Goal: Information Seeking & Learning: Learn about a topic

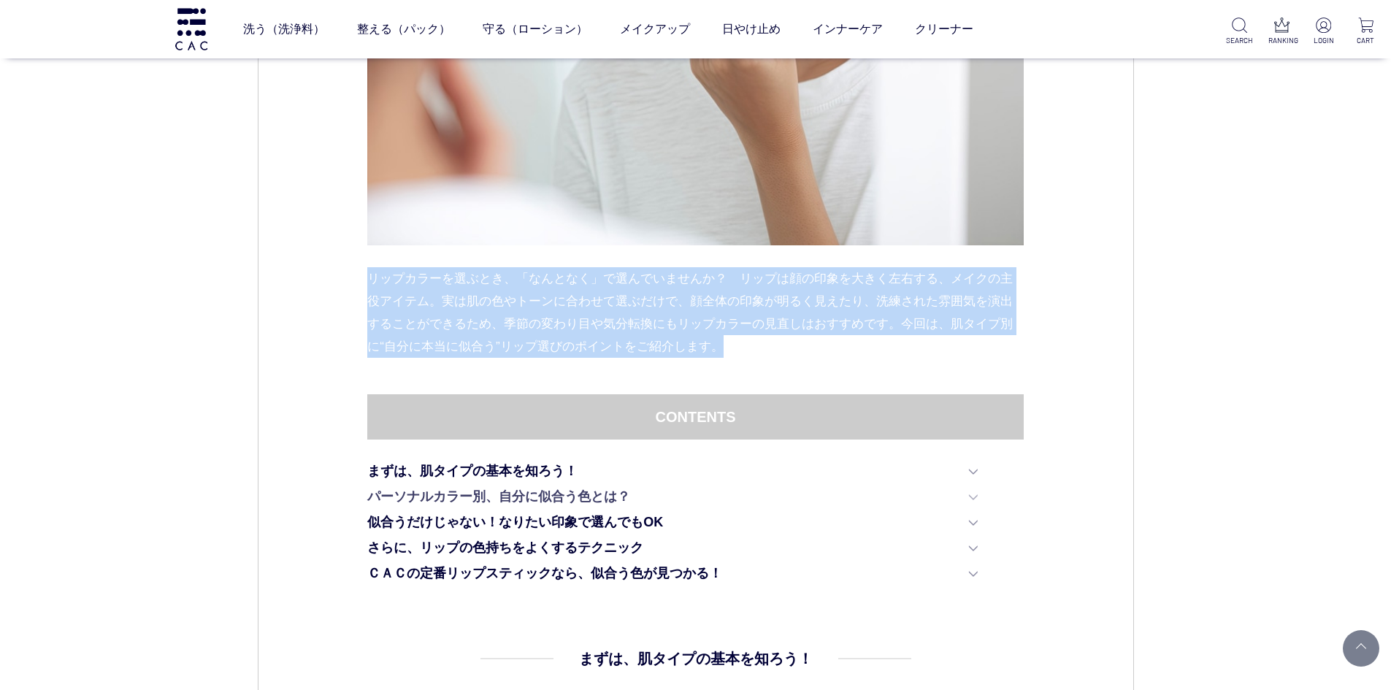
scroll to position [657, 0]
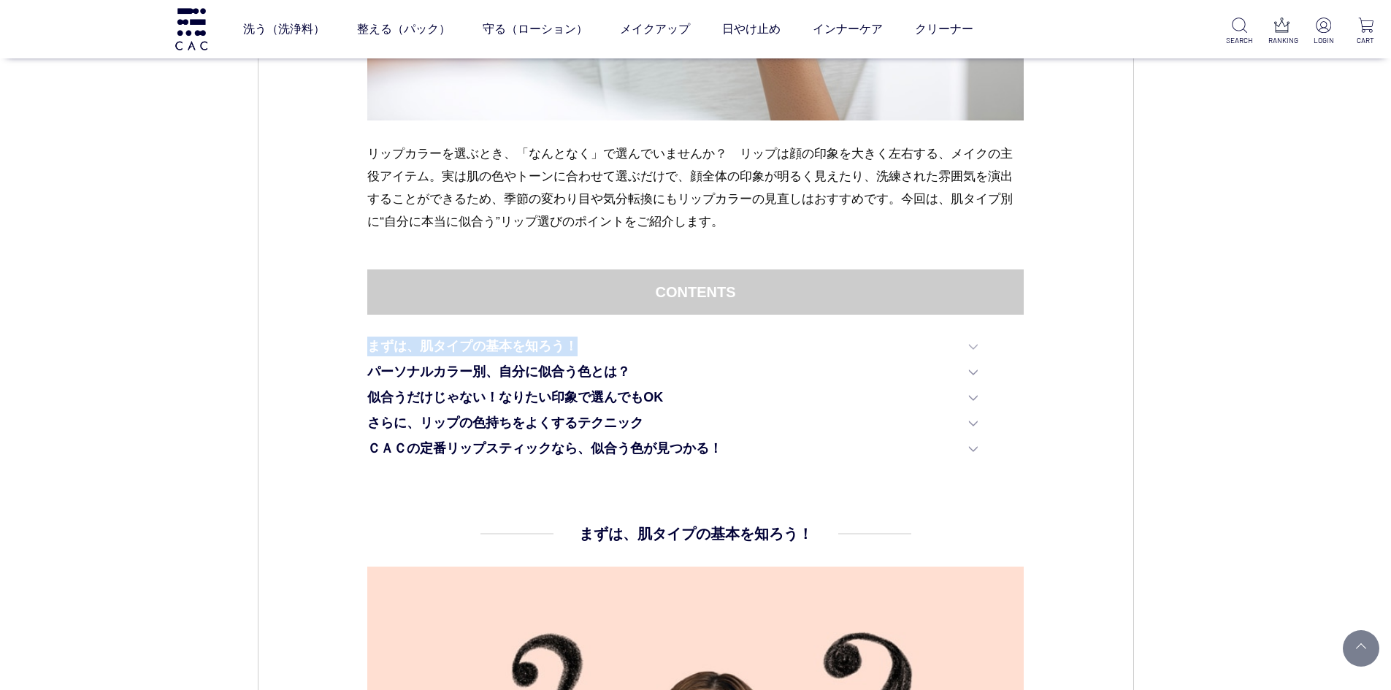
drag, startPoint x: 355, startPoint y: 345, endPoint x: 578, endPoint y: 343, distance: 222.8
copy link "まずは、肌タイプの基本を知ろう！"
drag, startPoint x: 354, startPoint y: 378, endPoint x: 655, endPoint y: 373, distance: 301.7
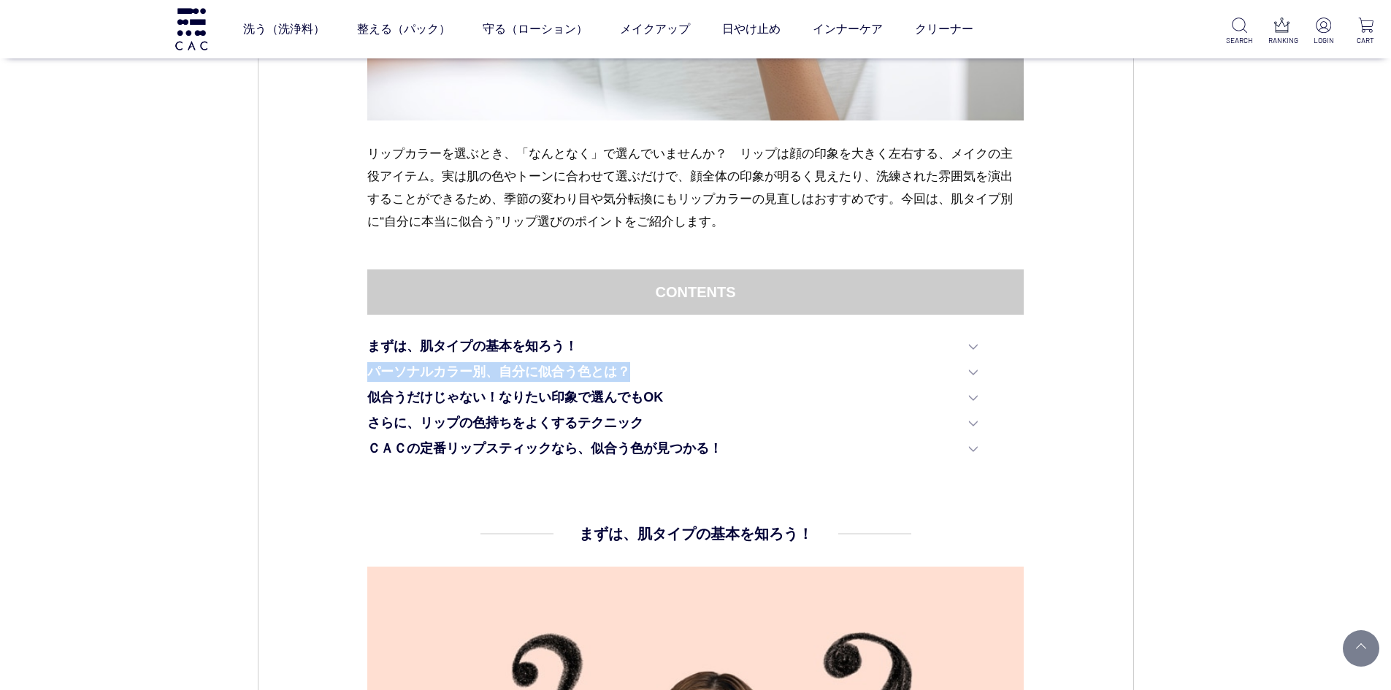
copy link "パーソナルカラー別、自分に似合う色とは？"
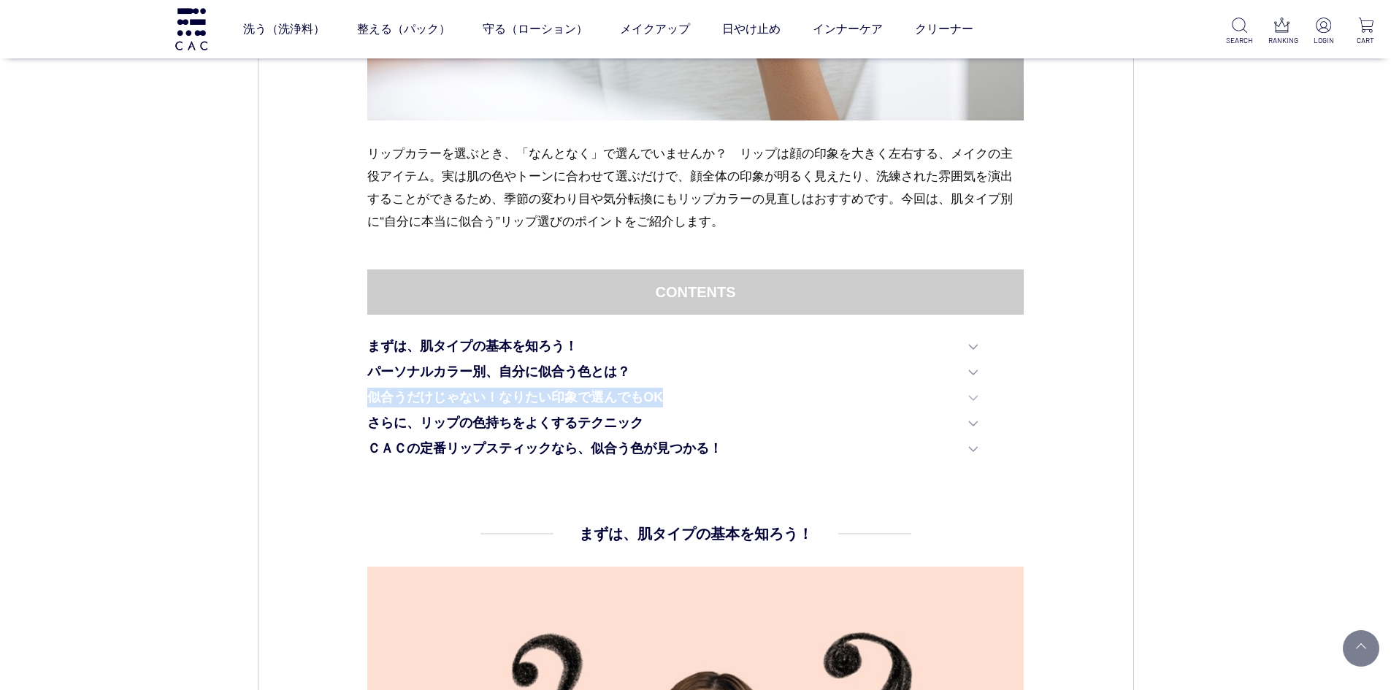
drag, startPoint x: 364, startPoint y: 397, endPoint x: 690, endPoint y: 389, distance: 325.1
copy link "似合うだけじゃない！なりたい印象で選んでもOK"
drag, startPoint x: 350, startPoint y: 427, endPoint x: 642, endPoint y: 427, distance: 292.2
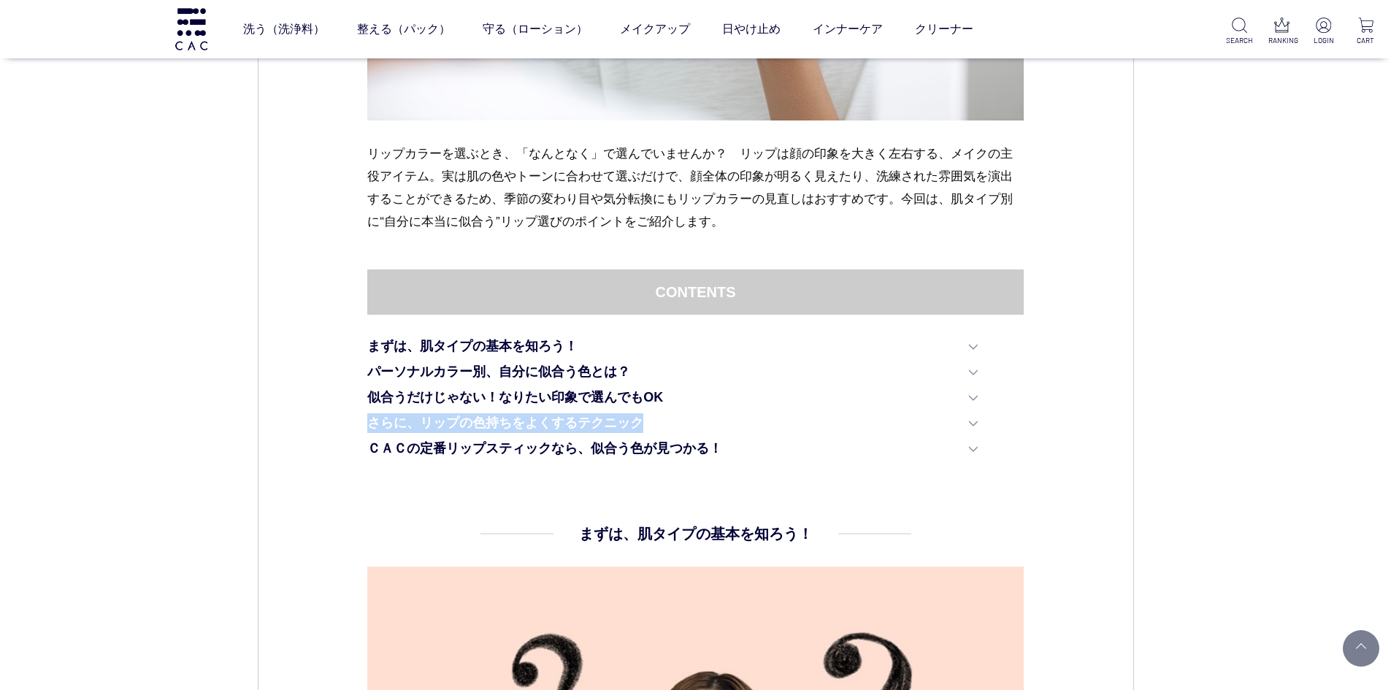
copy link "さらに、リップの色持ちをよくするテクニック"
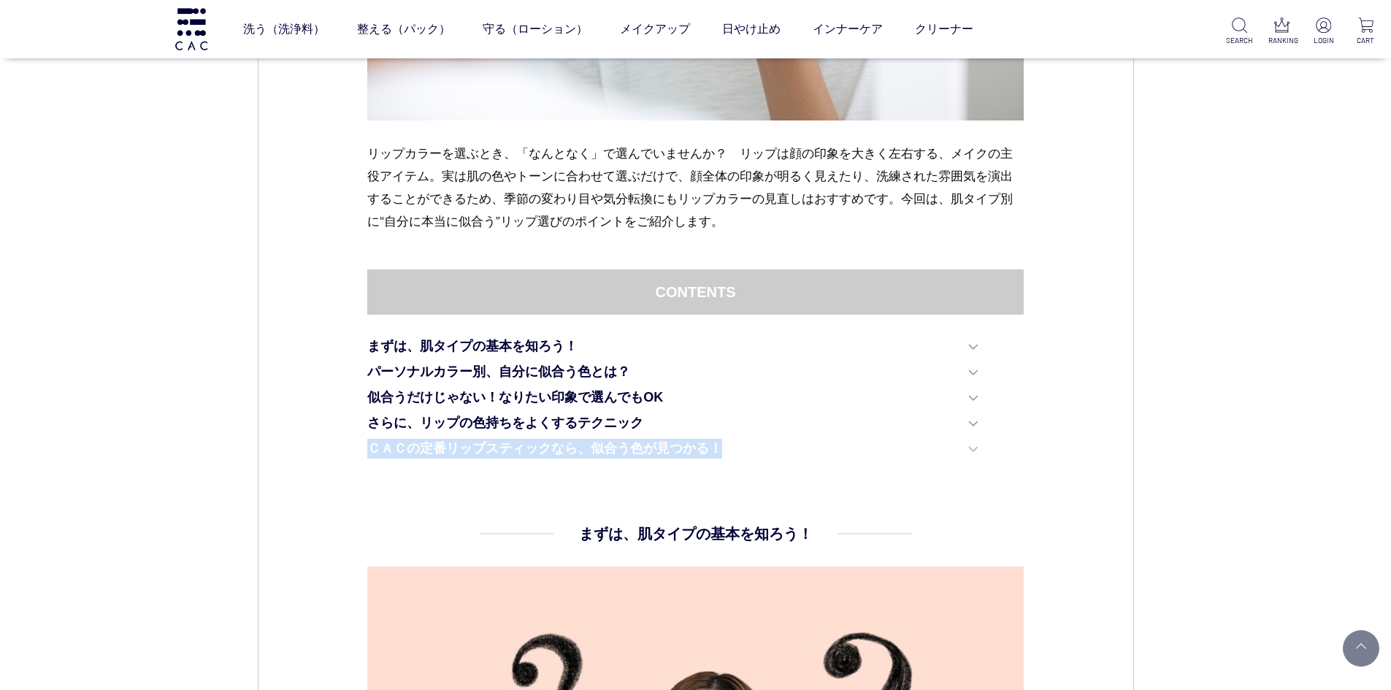
drag, startPoint x: 354, startPoint y: 450, endPoint x: 739, endPoint y: 448, distance: 384.9
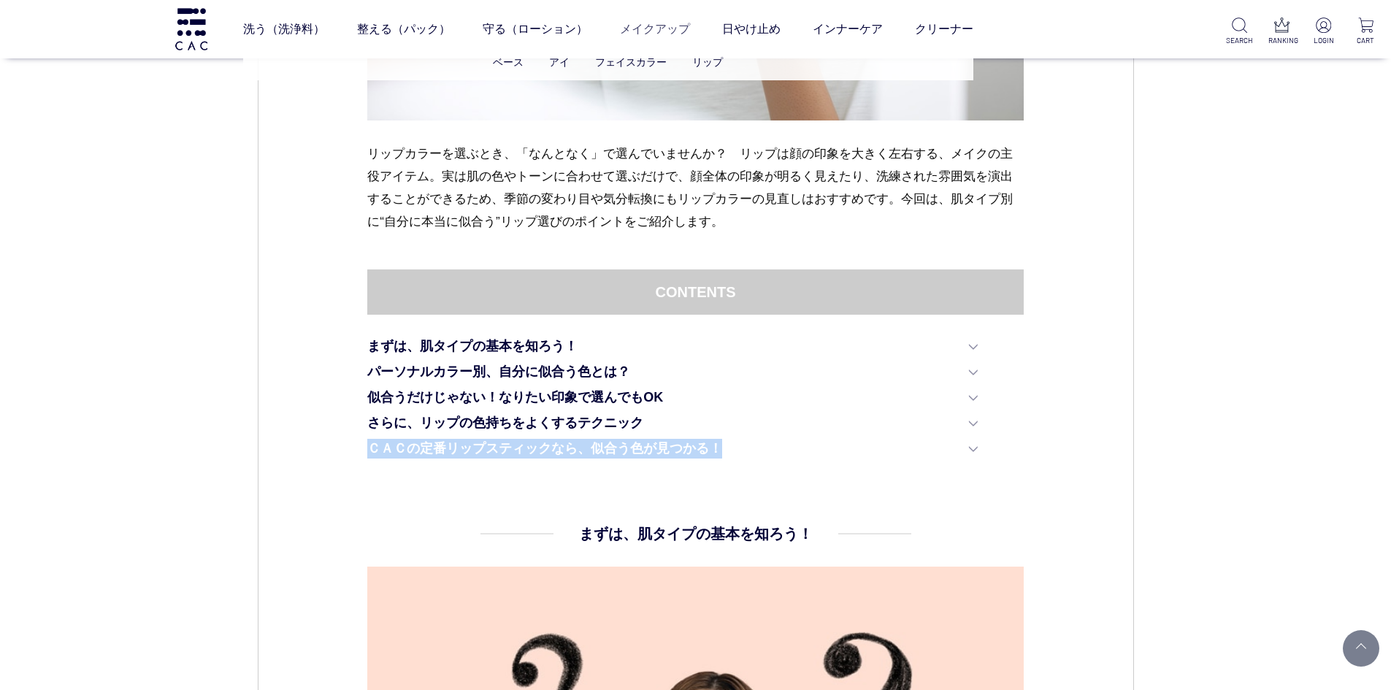
copy link "ＣＡＣの定番リップスティックなら、似合う色が見つかる！"
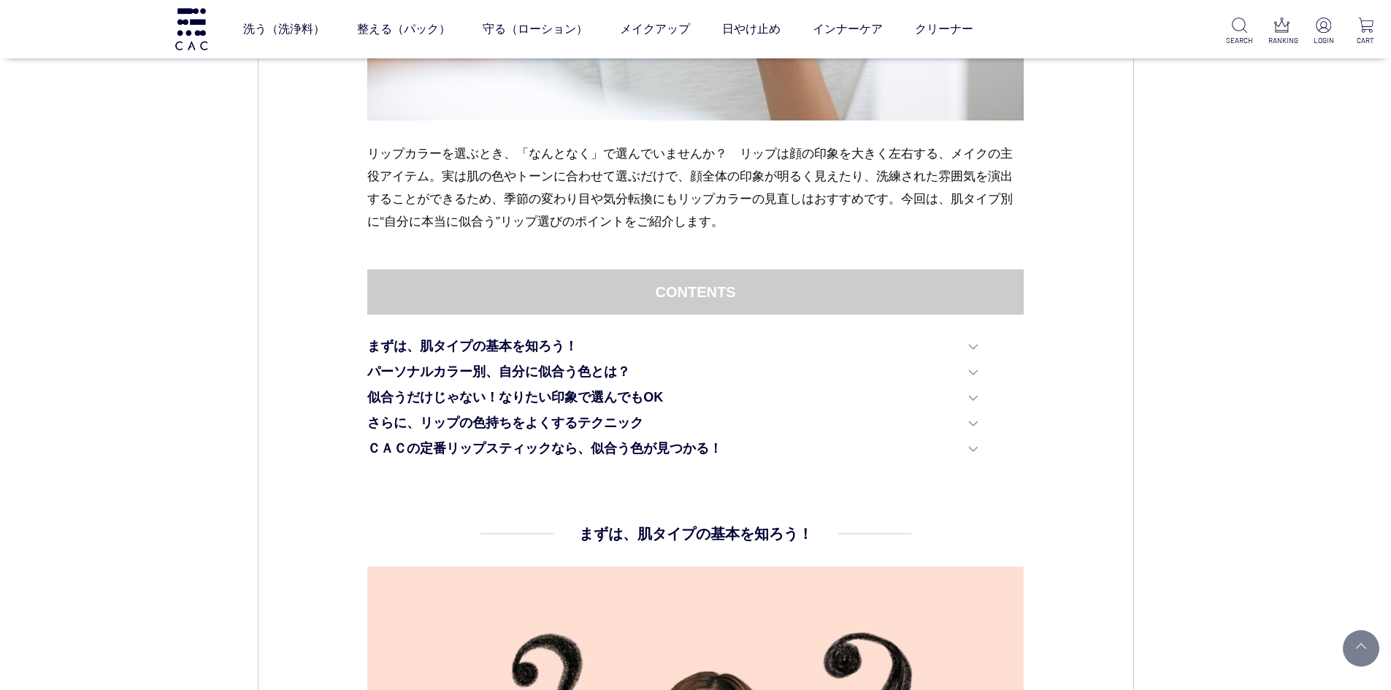
drag, startPoint x: 305, startPoint y: 419, endPoint x: 348, endPoint y: 435, distance: 45.7
drag, startPoint x: 354, startPoint y: 443, endPoint x: 736, endPoint y: 440, distance: 382.8
copy link "ＣＡＣの定番リップスティックなら、似合う色が見つかる！"
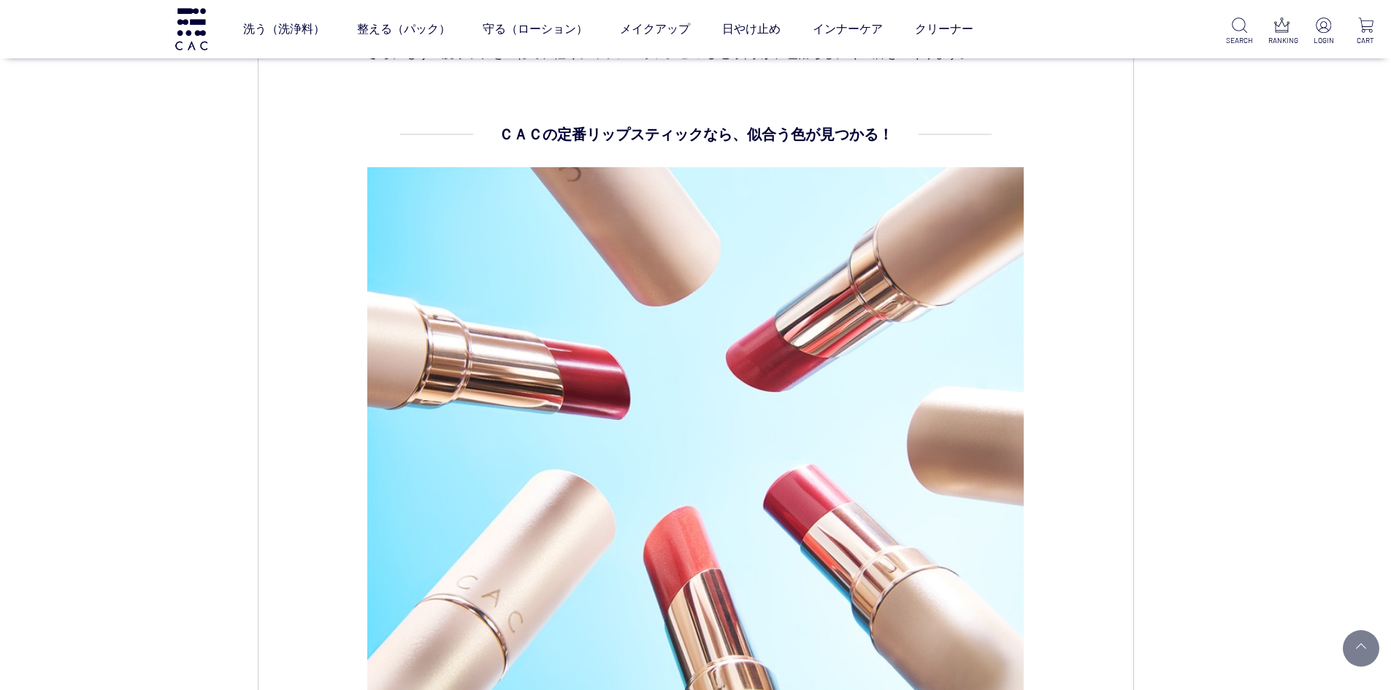
scroll to position [7670, 0]
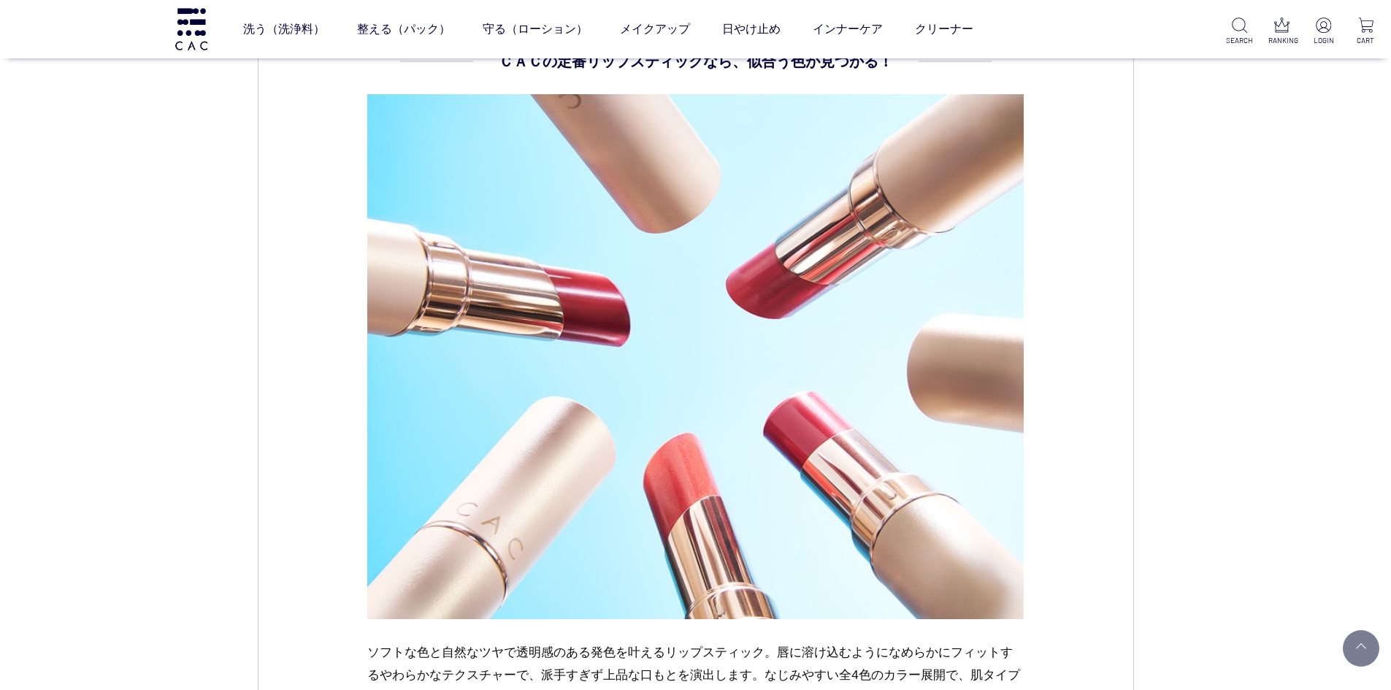
click at [826, 425] on img at bounding box center [695, 356] width 657 height 525
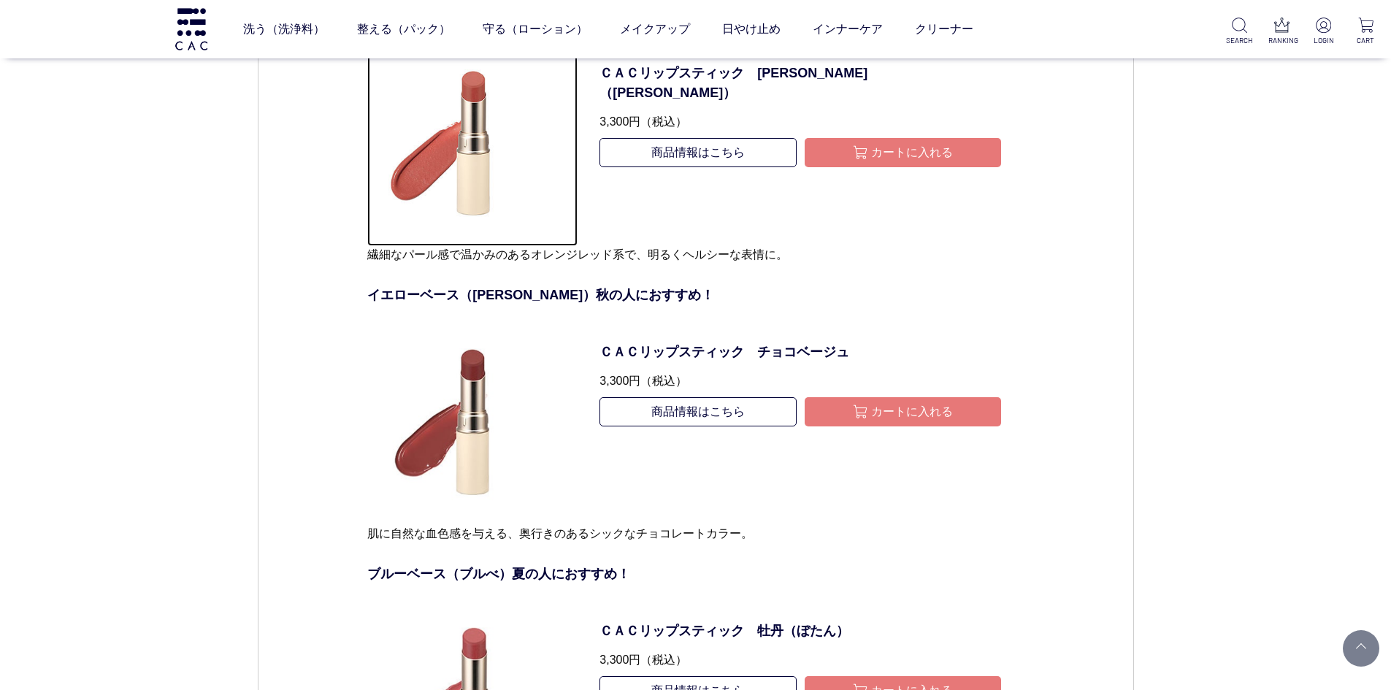
scroll to position [8400, 0]
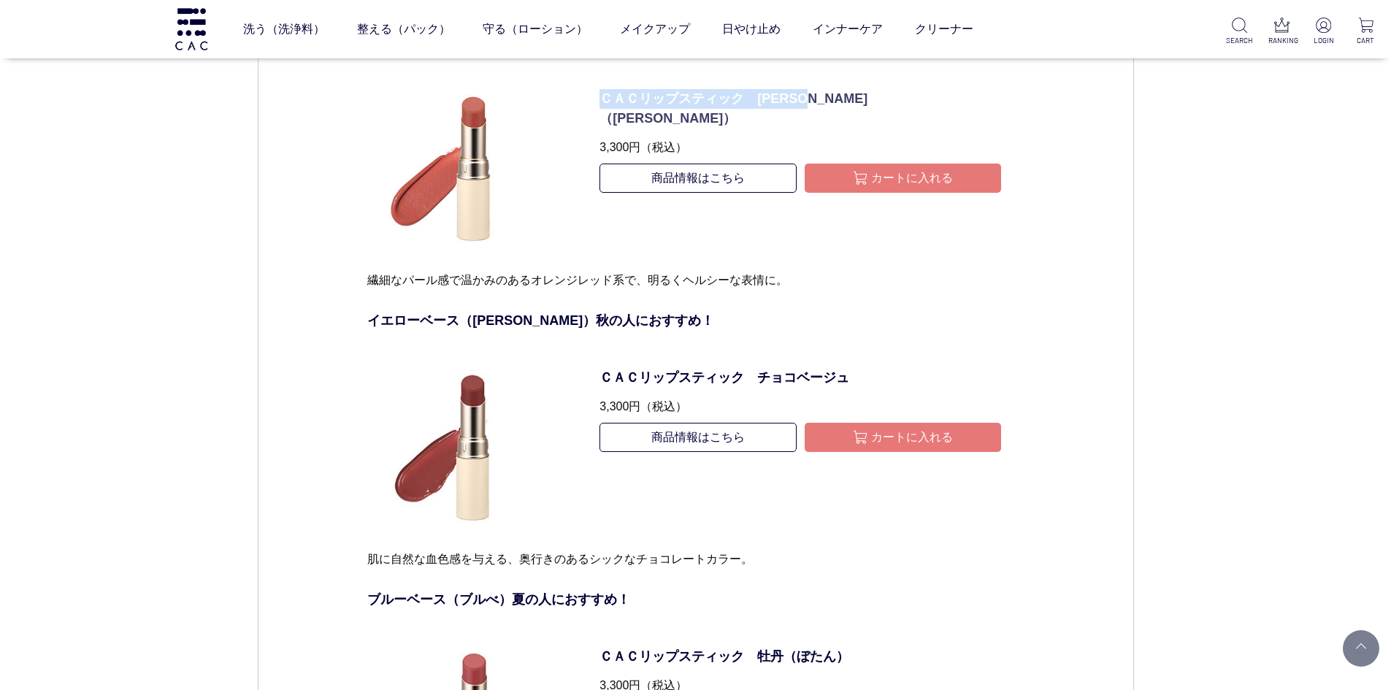
drag, startPoint x: 592, startPoint y: 97, endPoint x: 845, endPoint y: 97, distance: 252.7
click at [845, 97] on dl "ＣＡＣリップスティック　[PERSON_NAME]（[PERSON_NAME]） 3,300円 （税込） 商品情報はこちら カートに入れる" at bounding box center [801, 166] width 446 height 210
copy p "ＣＡＣリップスティック　[PERSON_NAME]（[PERSON_NAME]）"
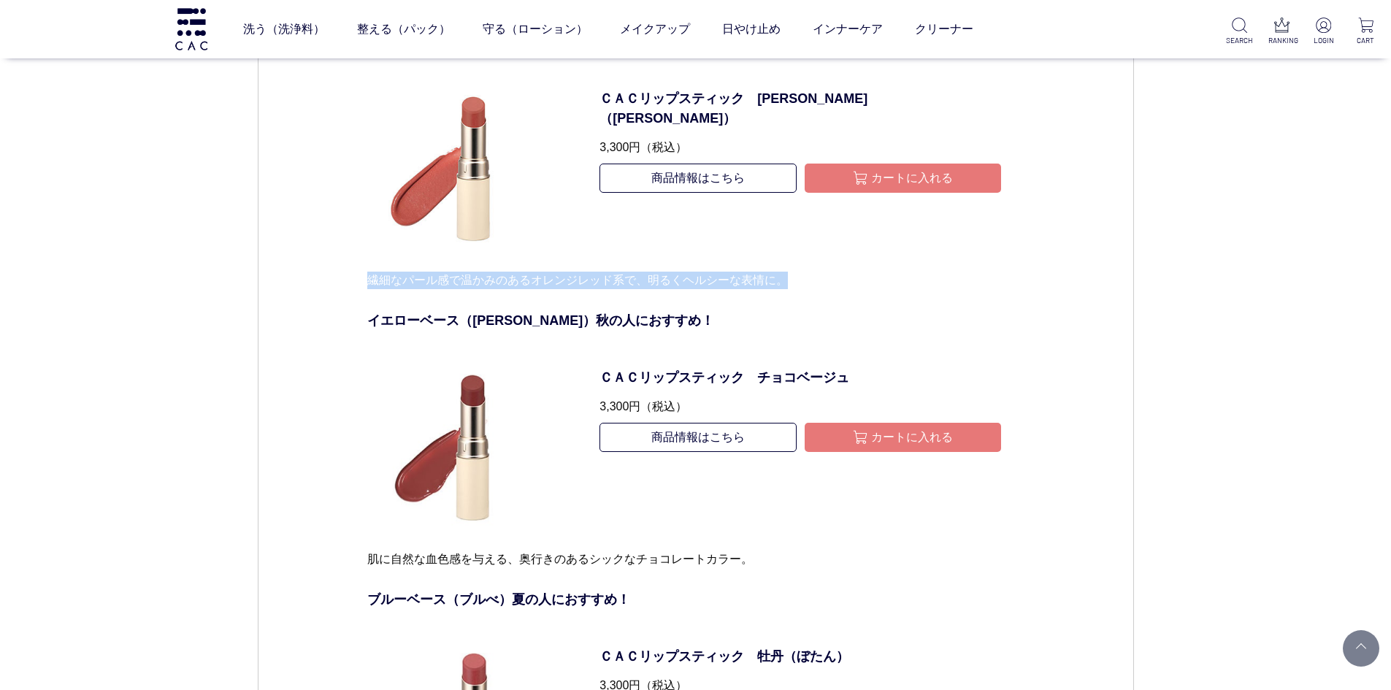
drag, startPoint x: 366, startPoint y: 283, endPoint x: 785, endPoint y: 281, distance: 419.3
copy p "繊細なパール感で温かみのあるオレンジレッド系で、明るくヘルシーな表情に。"
click at [666, 254] on dl "ＣＡＣリップスティック　[PERSON_NAME]（[PERSON_NAME]） 3,300円 （税込） 商品情報はこちら カートに入れる" at bounding box center [801, 166] width 446 height 210
drag, startPoint x: 366, startPoint y: 284, endPoint x: 812, endPoint y: 283, distance: 446.3
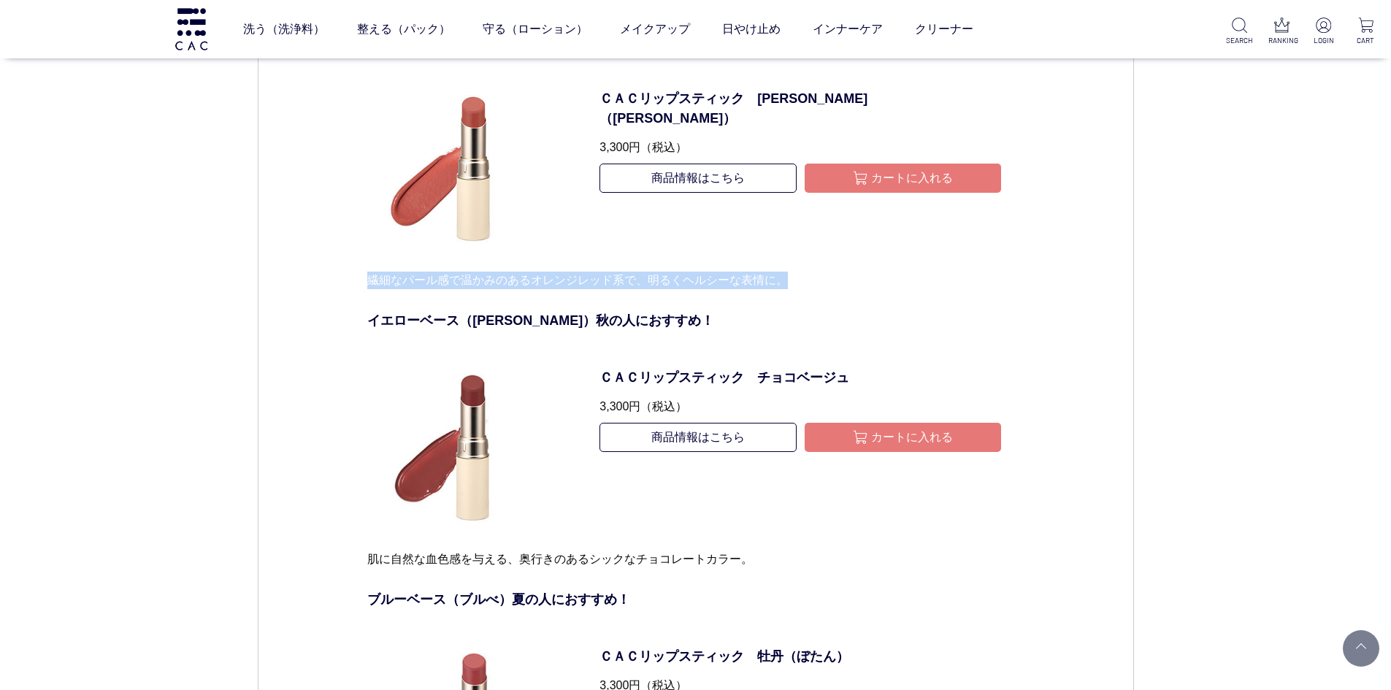
copy p "繊細なパール感で温かみのあるオレンジレッド系で、明るくヘルシーな表情に。"
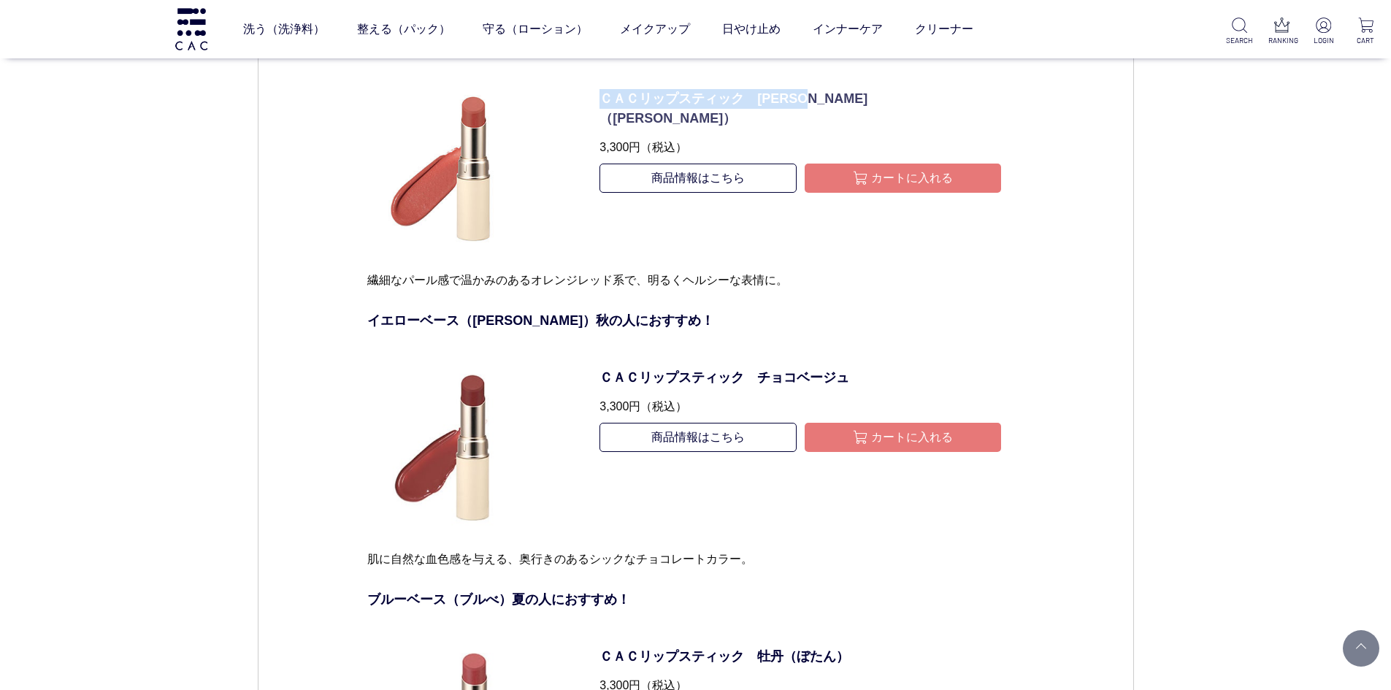
drag, startPoint x: 599, startPoint y: 100, endPoint x: 839, endPoint y: 99, distance: 239.6
click at [839, 99] on dl "ＣＡＣリップスティック　[PERSON_NAME]（[PERSON_NAME]） 3,300円 （税込） 商品情報はこちら カートに入れる" at bounding box center [801, 166] width 446 height 210
copy p "ＣＡＣリップスティック　[PERSON_NAME]（[PERSON_NAME]）"
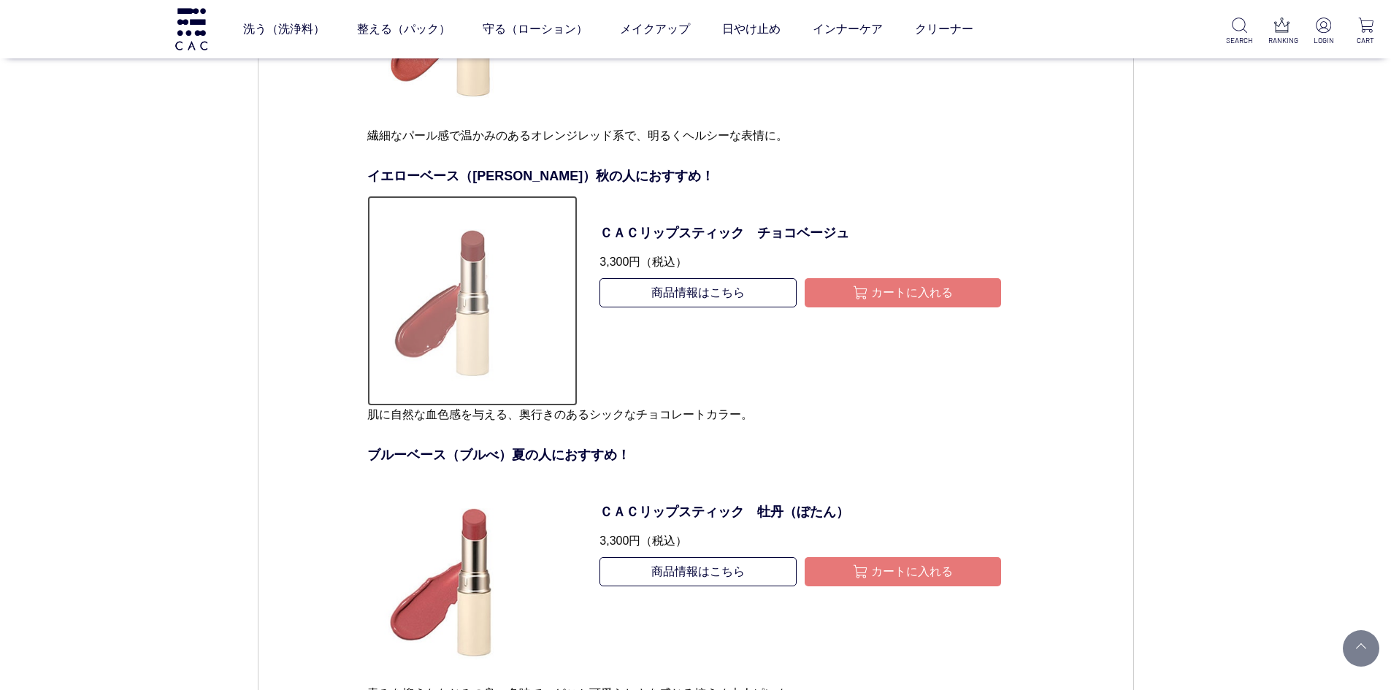
scroll to position [8546, 0]
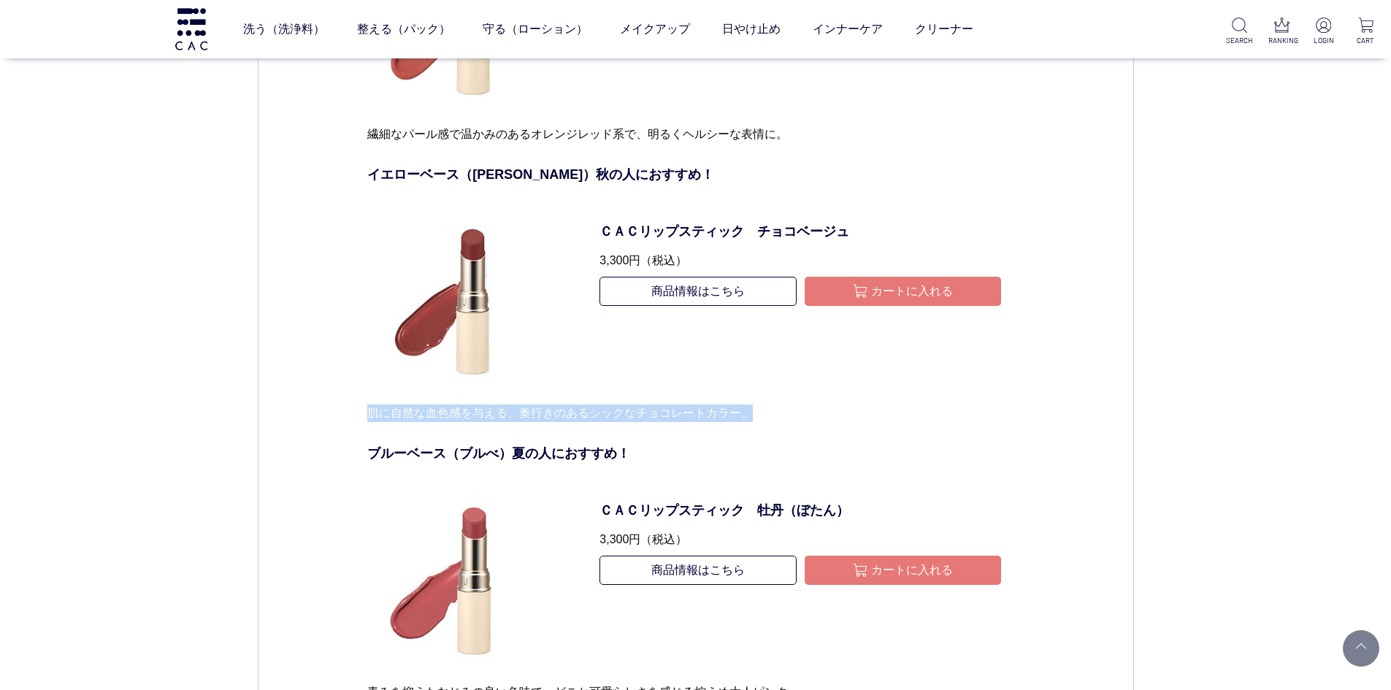
drag, startPoint x: 354, startPoint y: 409, endPoint x: 763, endPoint y: 410, distance: 409.0
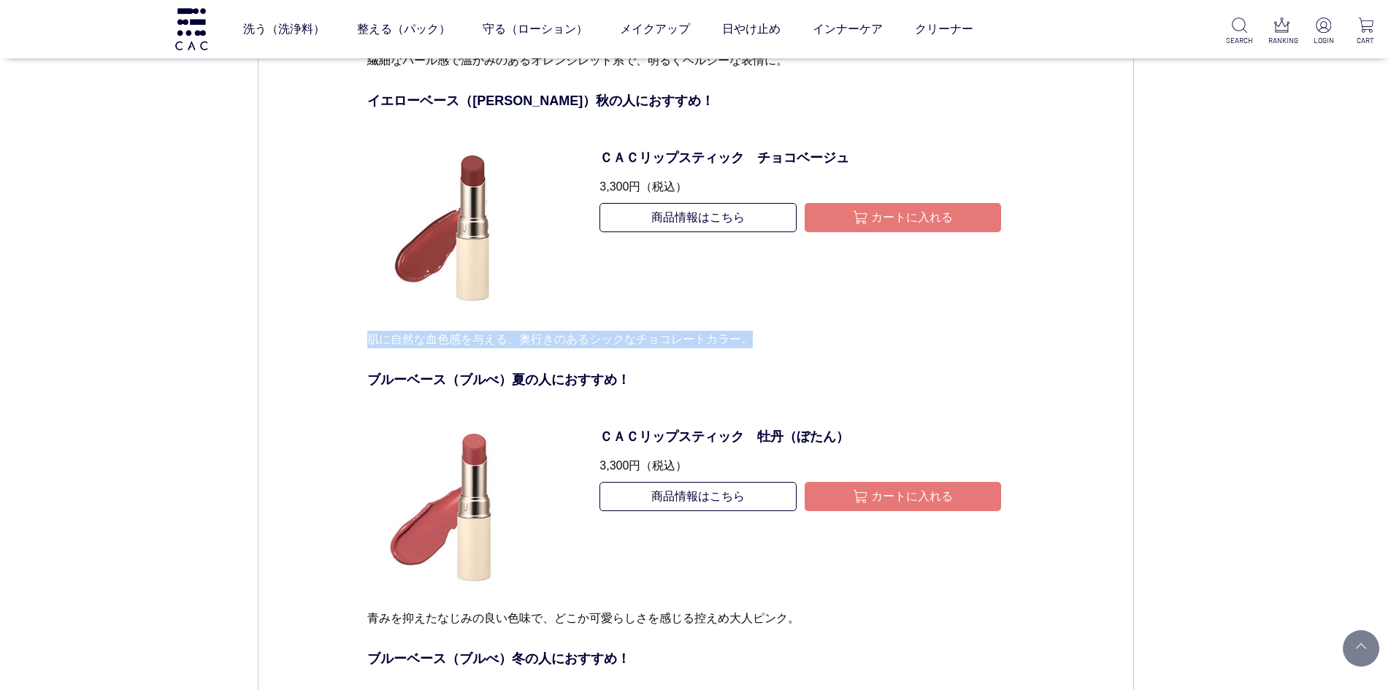
scroll to position [8765, 0]
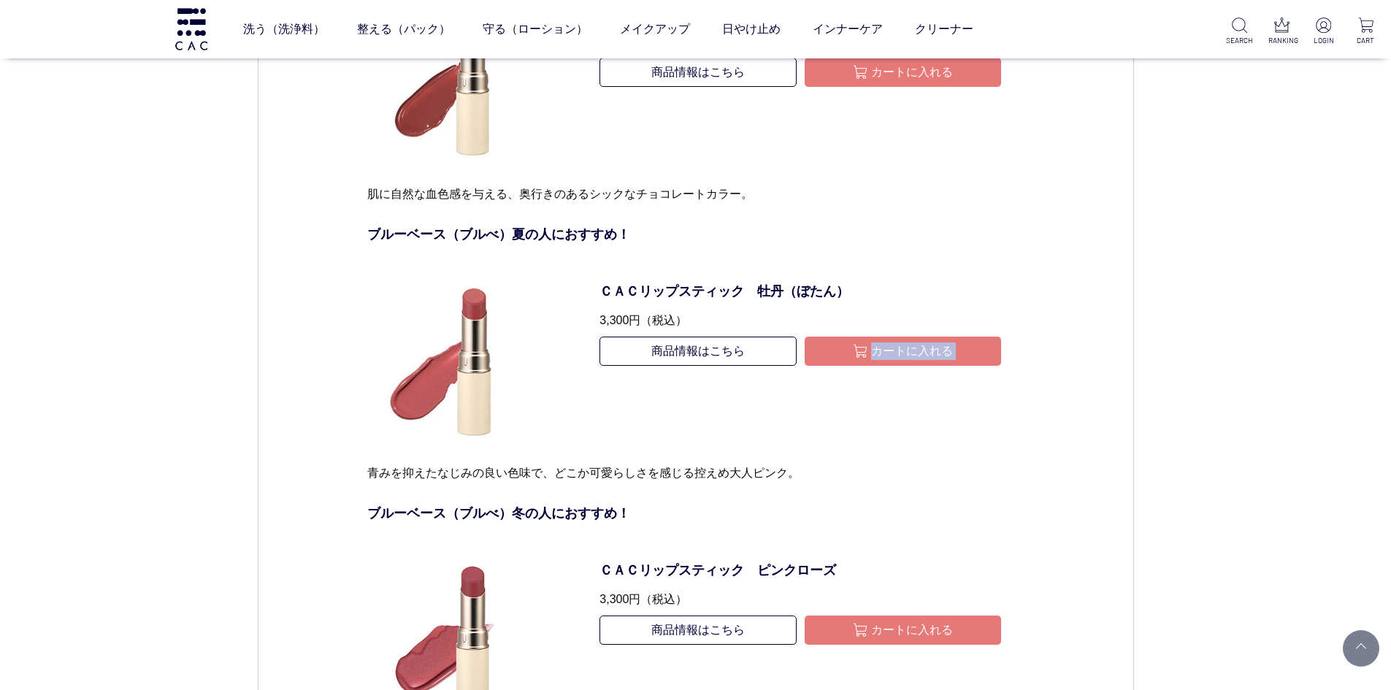
drag, startPoint x: 355, startPoint y: 470, endPoint x: 811, endPoint y: 464, distance: 455.8
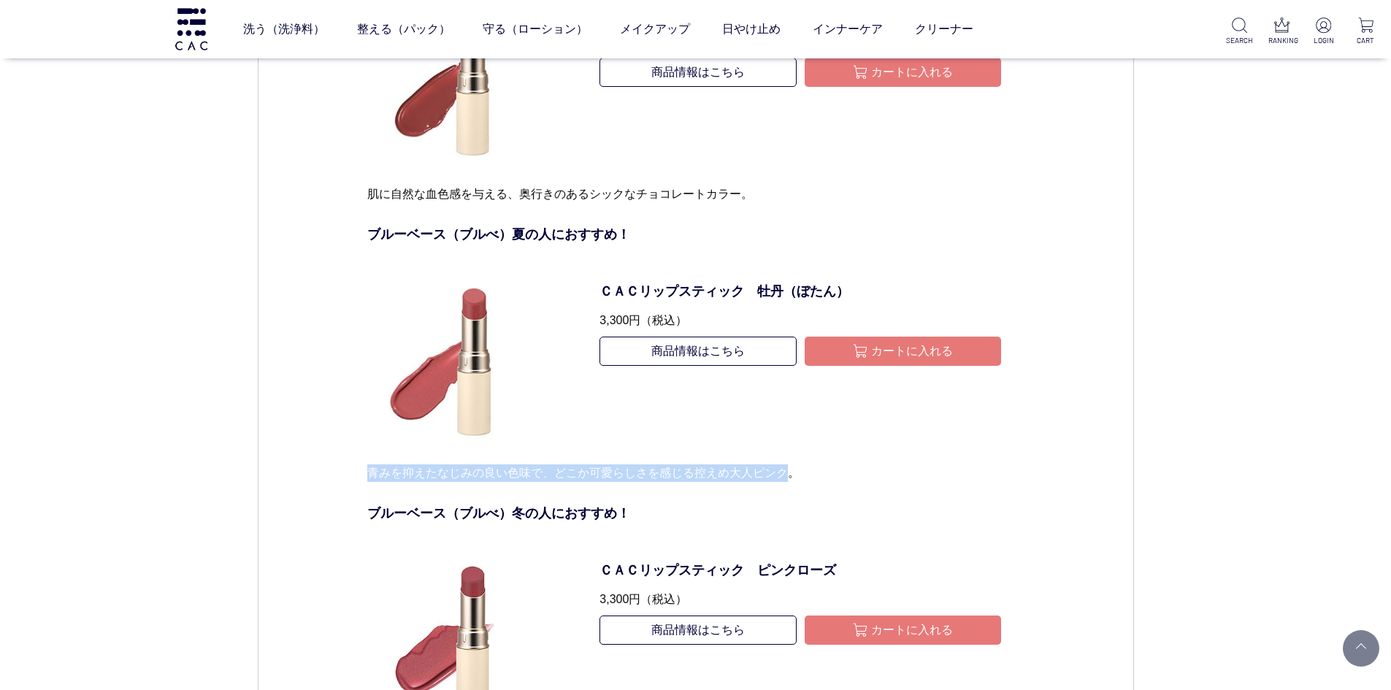
drag, startPoint x: 365, startPoint y: 472, endPoint x: 792, endPoint y: 476, distance: 426.6
drag, startPoint x: 364, startPoint y: 473, endPoint x: 806, endPoint y: 470, distance: 441.2
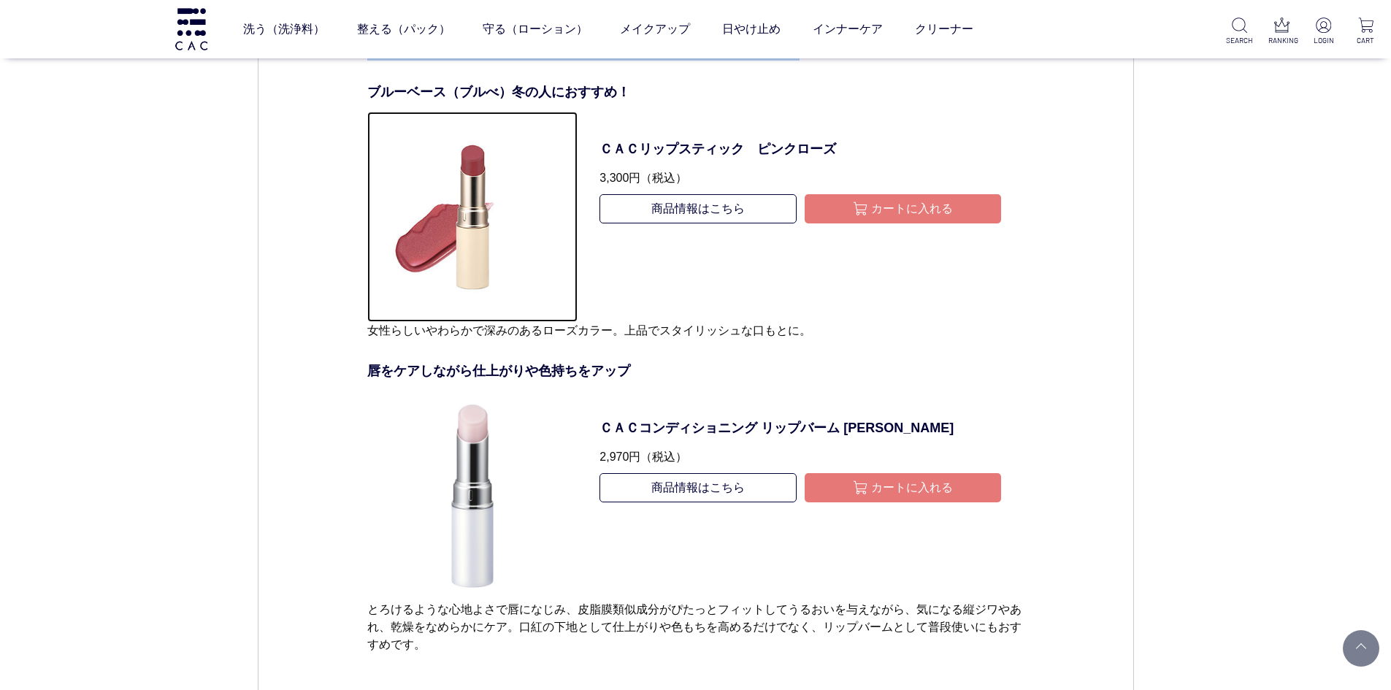
scroll to position [9203, 0]
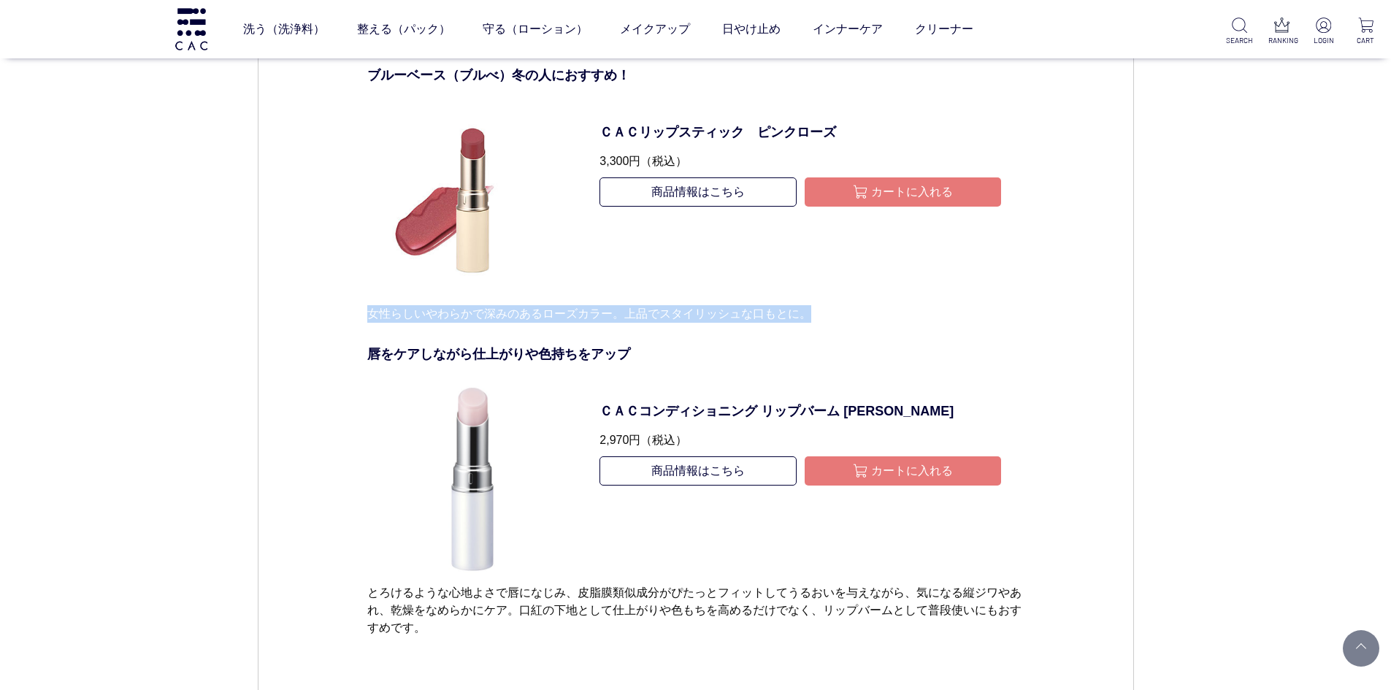
drag, startPoint x: 364, startPoint y: 313, endPoint x: 814, endPoint y: 313, distance: 449.2
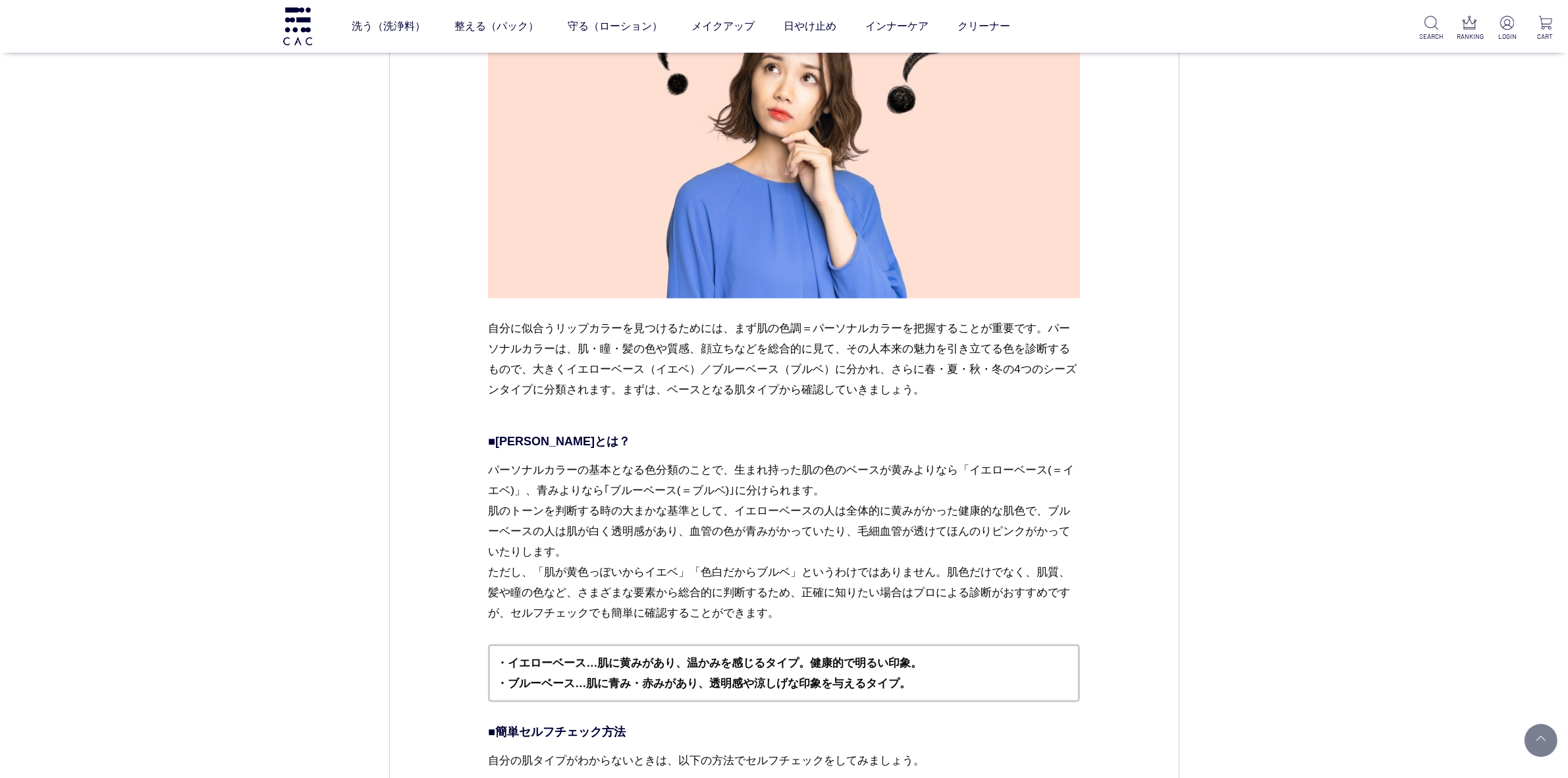
scroll to position [1185, 0]
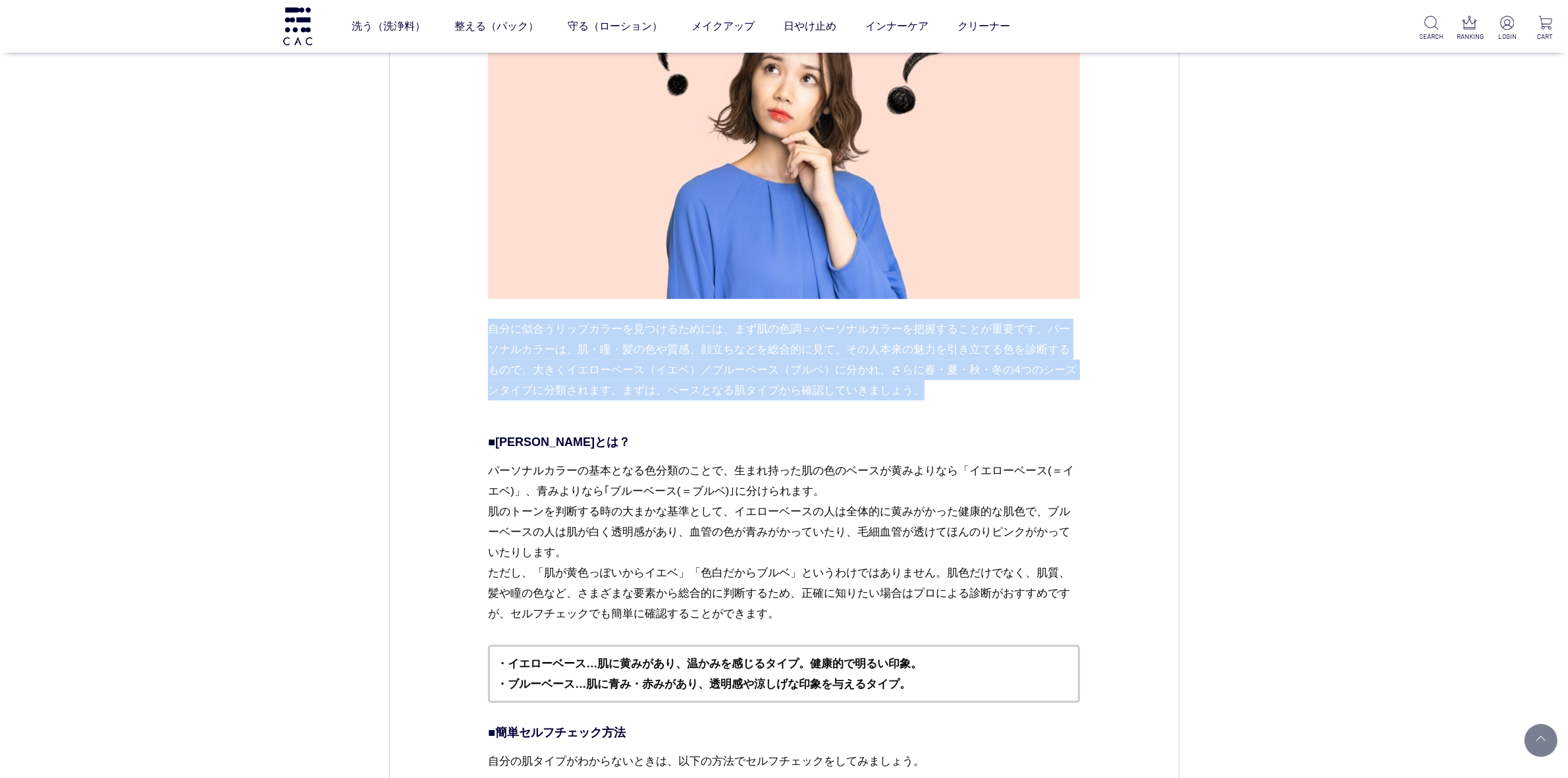
drag, startPoint x: 490, startPoint y: 324, endPoint x: 979, endPoint y: 387, distance: 493.0
click at [979, 387] on p "自分に似合うリップカラーを見つけるためには、まず肌の色調＝パーソナルカラーを把握することが重要です。パーソナルカラーは、肌・瞳・髪の色や質感、顔立ちなどを総合…" at bounding box center [784, 371] width 592 height 103
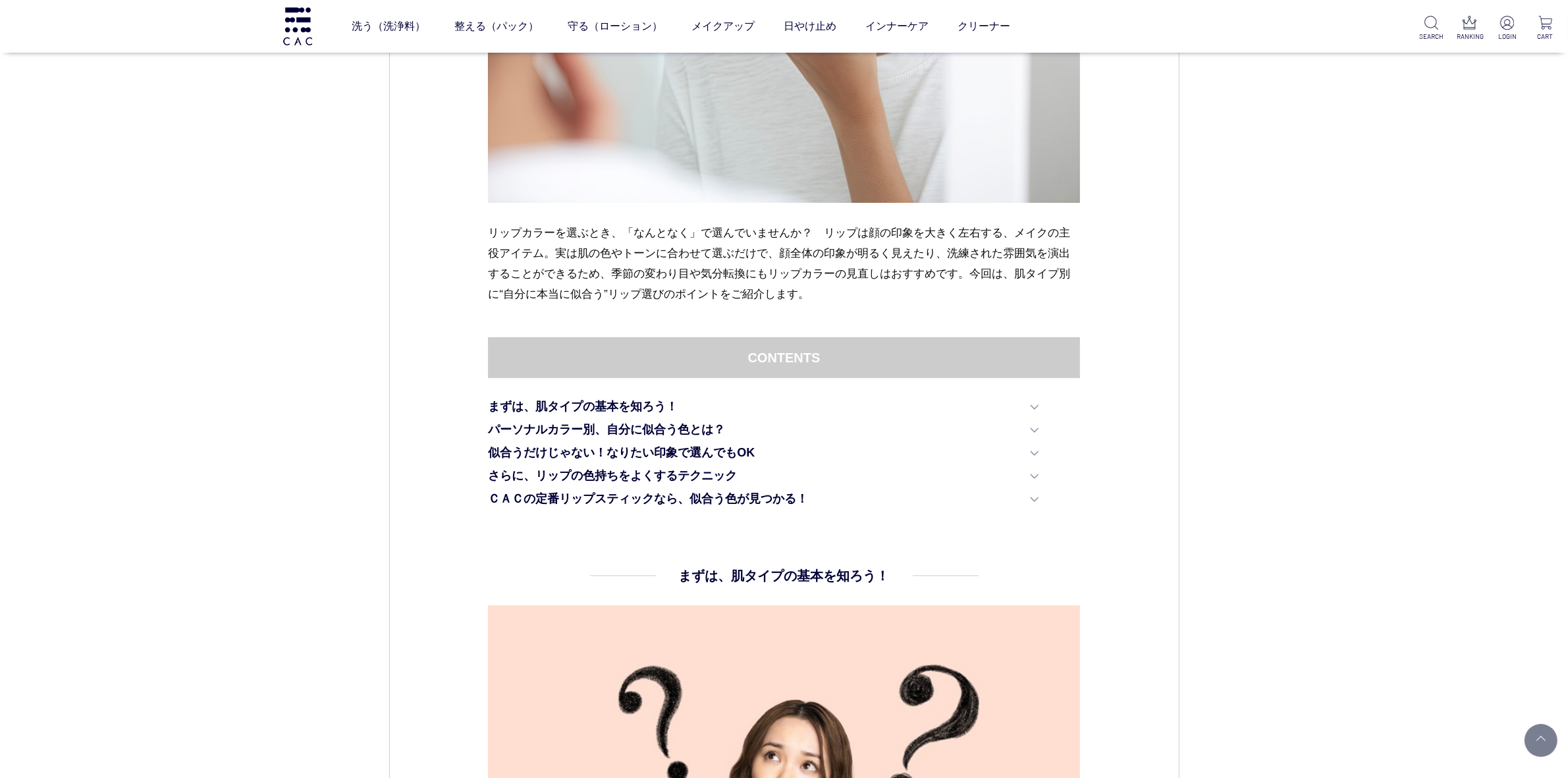
scroll to position [444, 0]
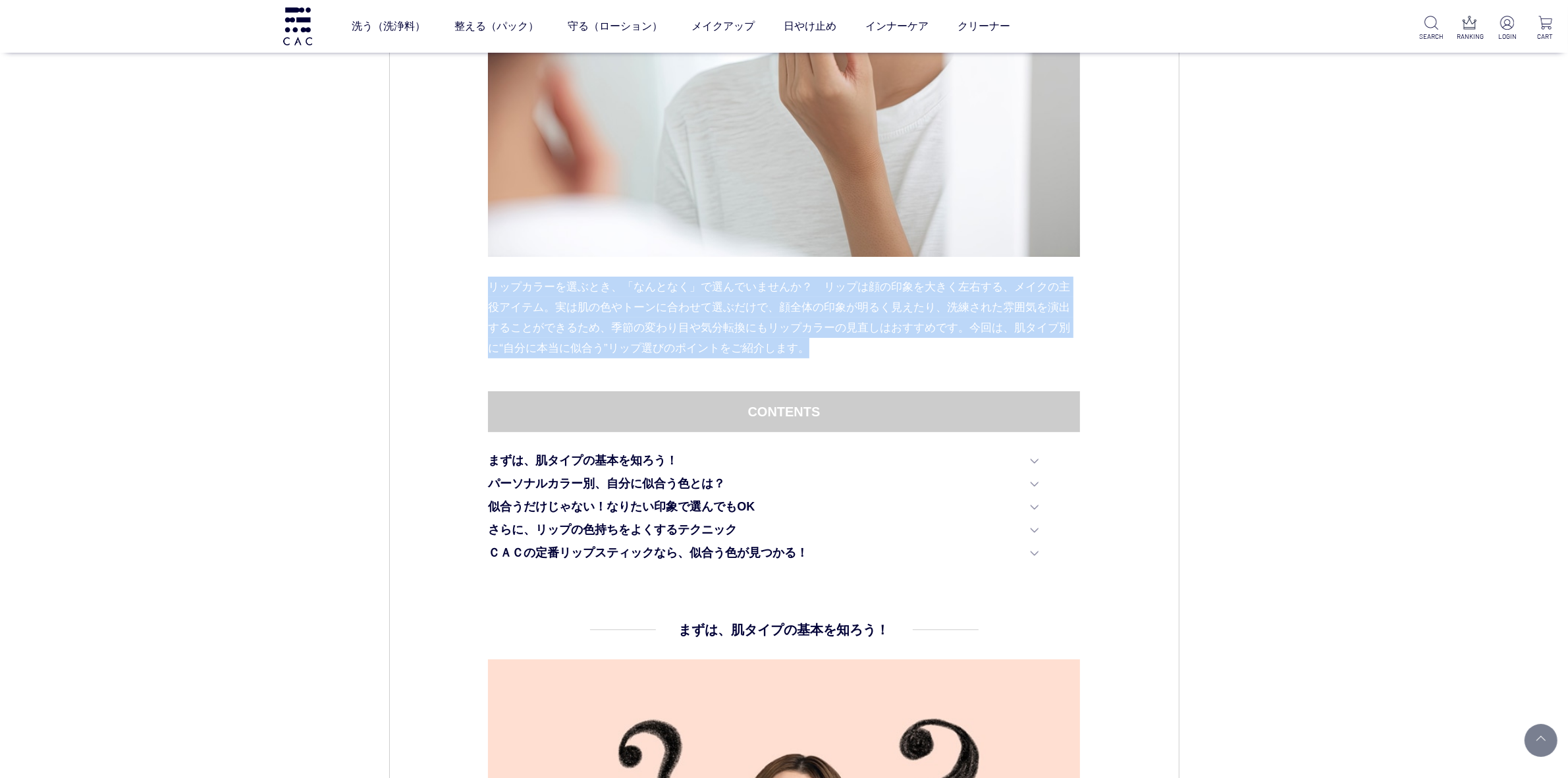
drag, startPoint x: 489, startPoint y: 282, endPoint x: 939, endPoint y: 361, distance: 456.9
click at [939, 361] on div "リップカラーを選ぶとき、「なんとなく」で選んでいませんか？　リップは顔の印象を大きく左右する、メイクの主役アイテム。実は肌の色やトーンに合わせて選ぶだけで、顔…" at bounding box center [784, 140] width 592 height 502
